Goal: Information Seeking & Learning: Check status

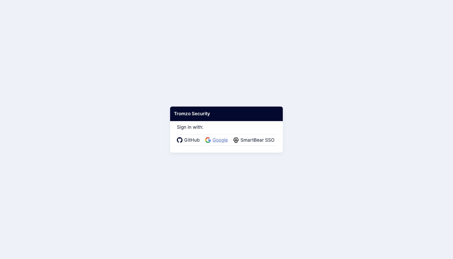
click at [221, 142] on span "Google" at bounding box center [220, 140] width 19 height 7
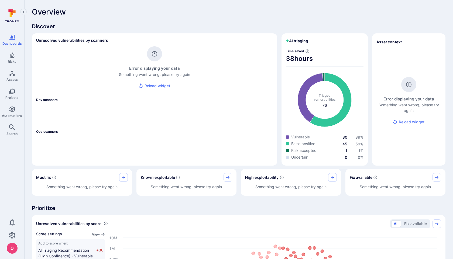
click at [159, 86] on button "Reload widget" at bounding box center [154, 86] width 37 height 10
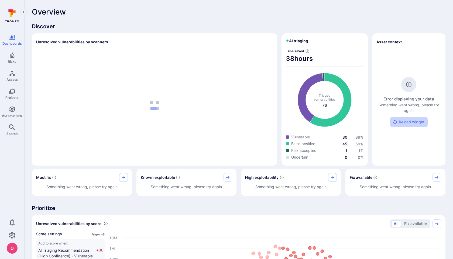
click at [414, 122] on button "Reload widget" at bounding box center [408, 122] width 37 height 10
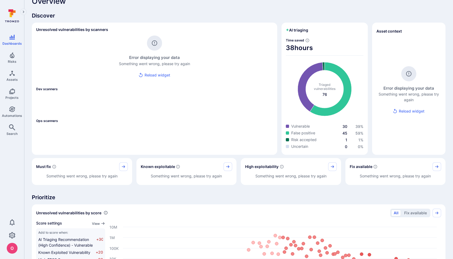
scroll to position [4, 0]
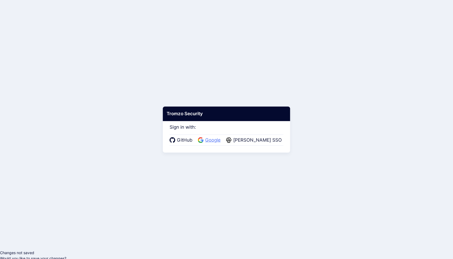
click at [219, 140] on span "Google" at bounding box center [212, 140] width 19 height 7
